Goal: Transaction & Acquisition: Purchase product/service

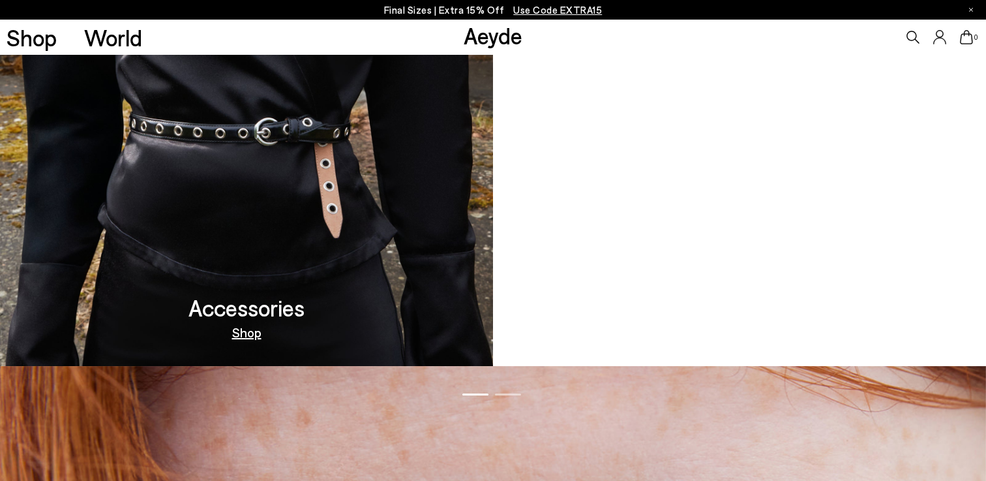
scroll to position [1359, 0]
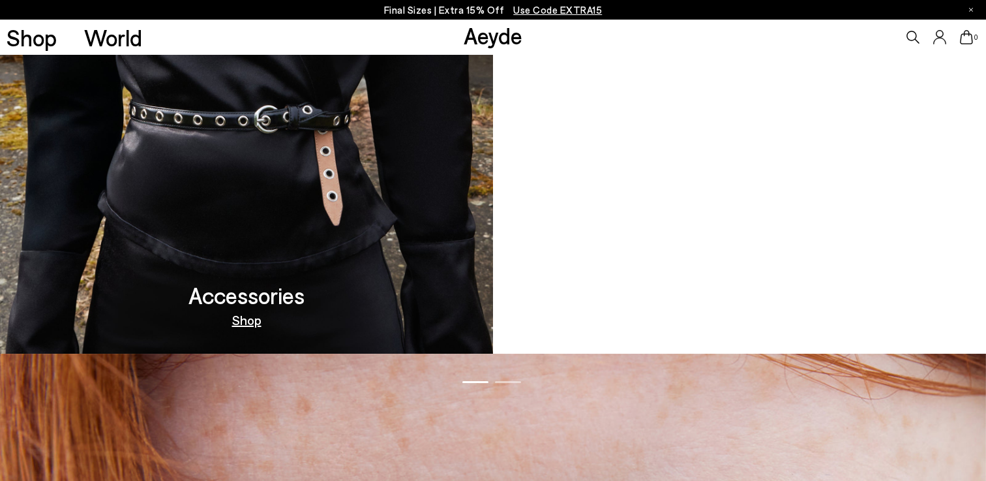
click at [747, 320] on link "Out Now" at bounding box center [739, 319] width 51 height 13
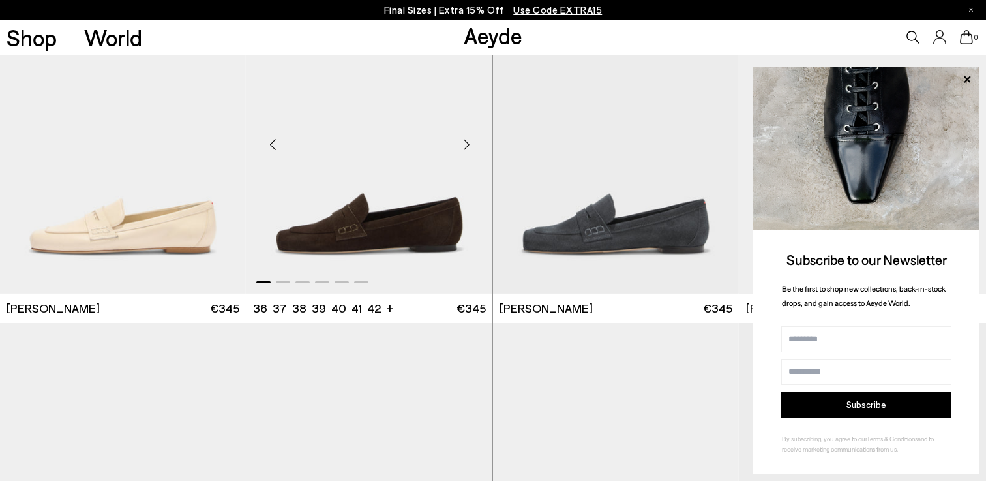
scroll to position [951, 0]
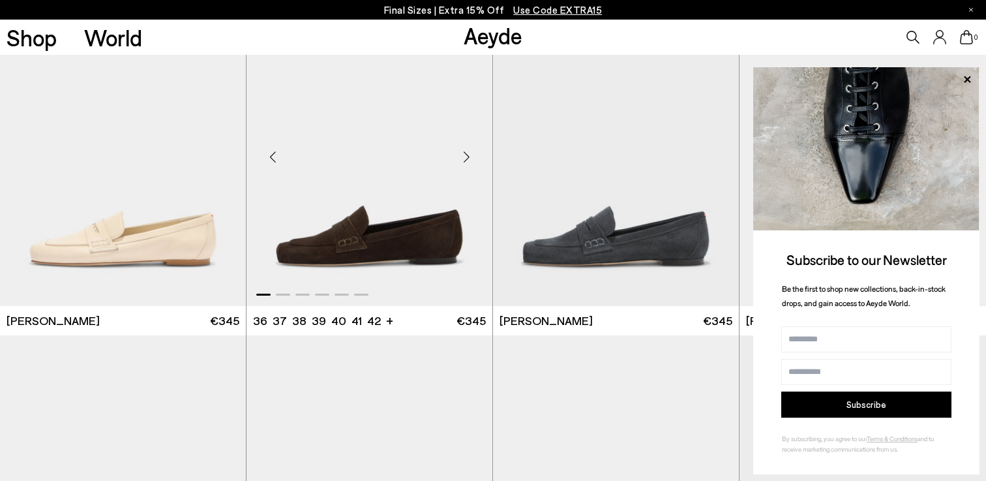
click at [366, 218] on img "1 / 6" at bounding box center [370, 151] width 246 height 309
click at [468, 156] on div "Next slide" at bounding box center [466, 156] width 39 height 39
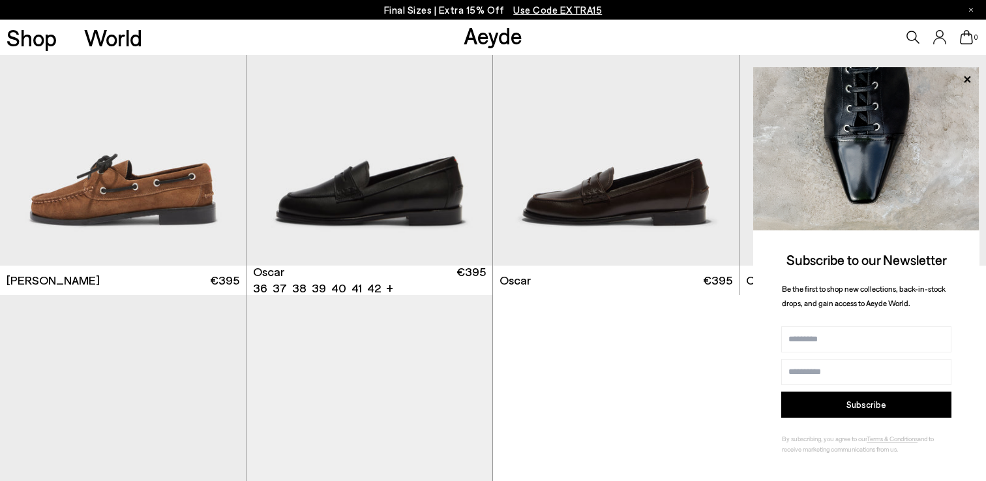
scroll to position [1724, 0]
